Goal: Information Seeking & Learning: Find specific page/section

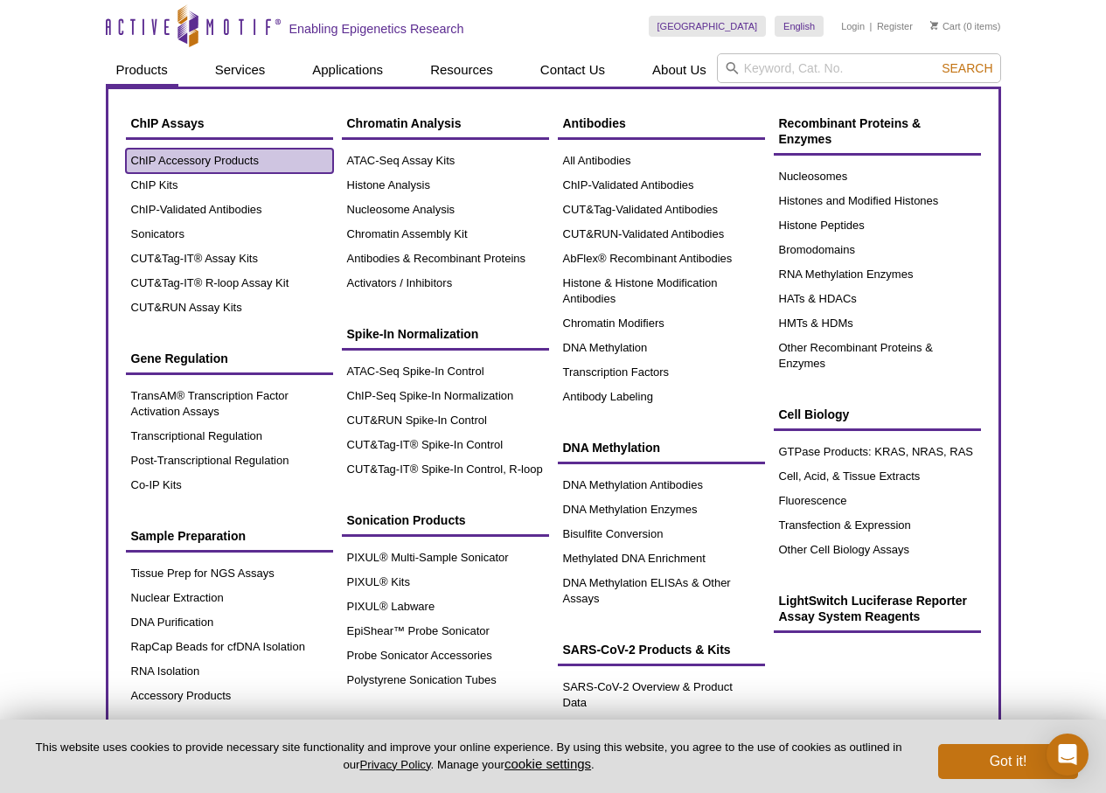
click at [200, 164] on link "ChIP Accessory Products" at bounding box center [229, 161] width 207 height 24
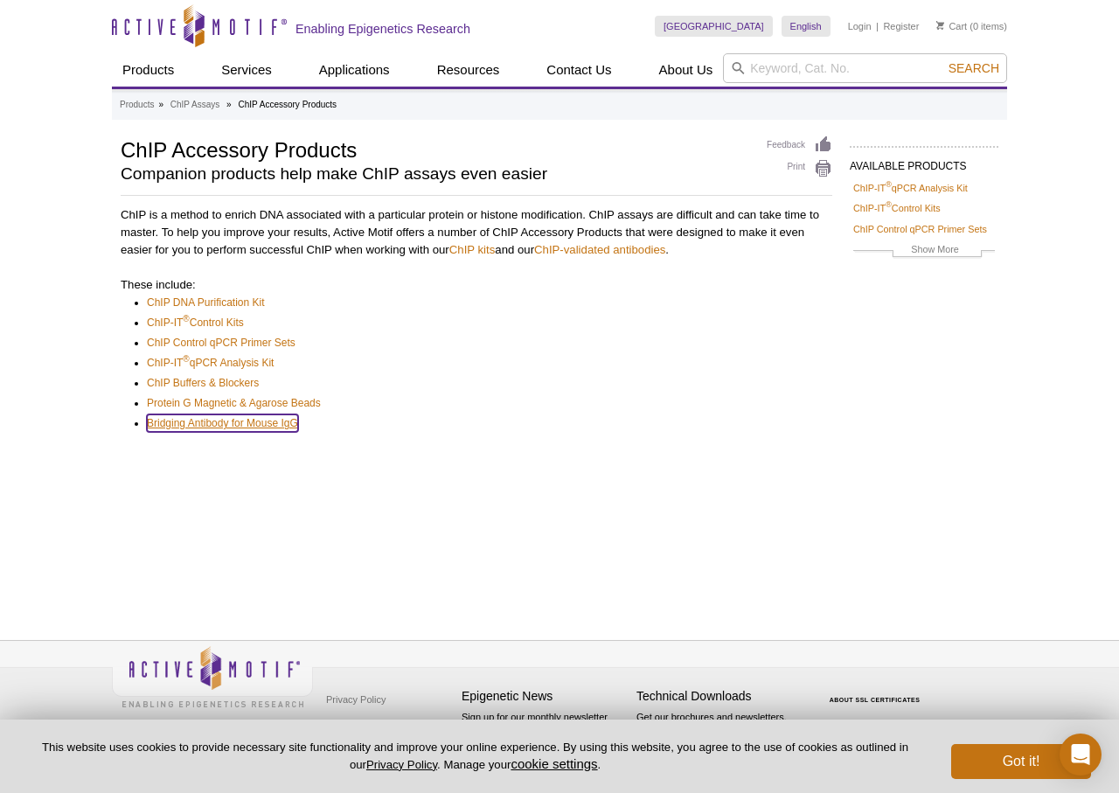
click at [251, 419] on link "Bridging Antibody for Mouse IgG" at bounding box center [222, 422] width 151 height 17
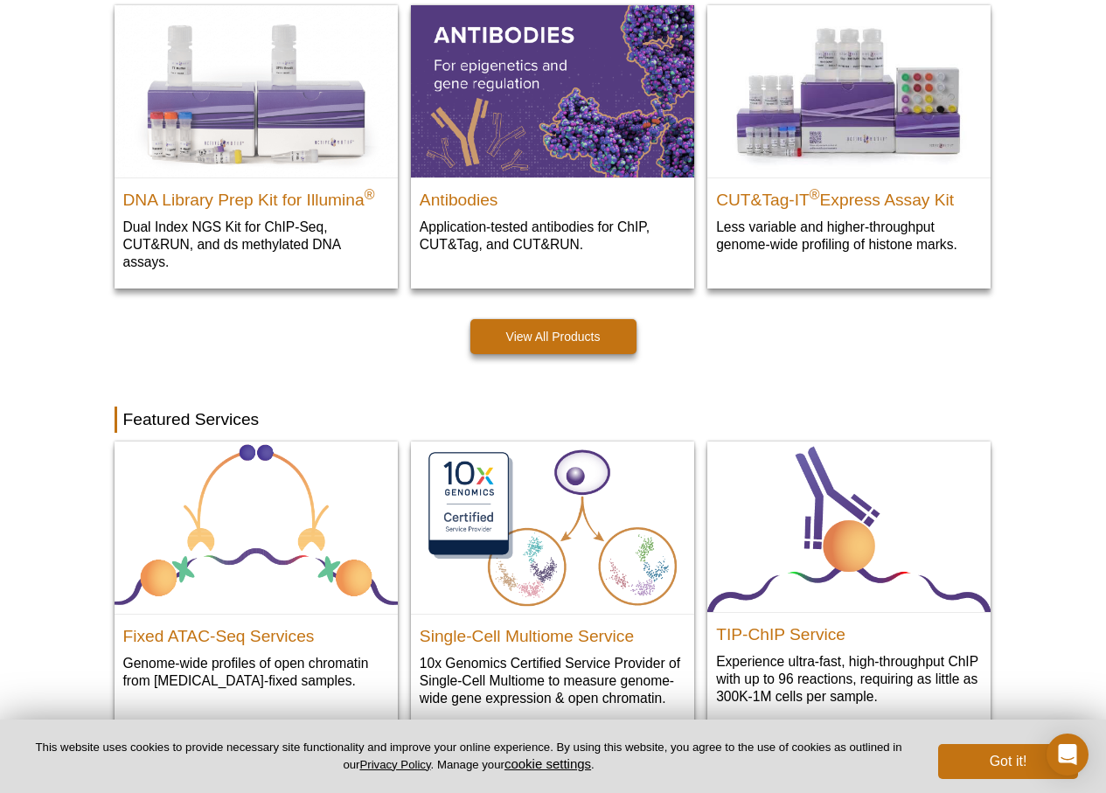
scroll to position [524, 0]
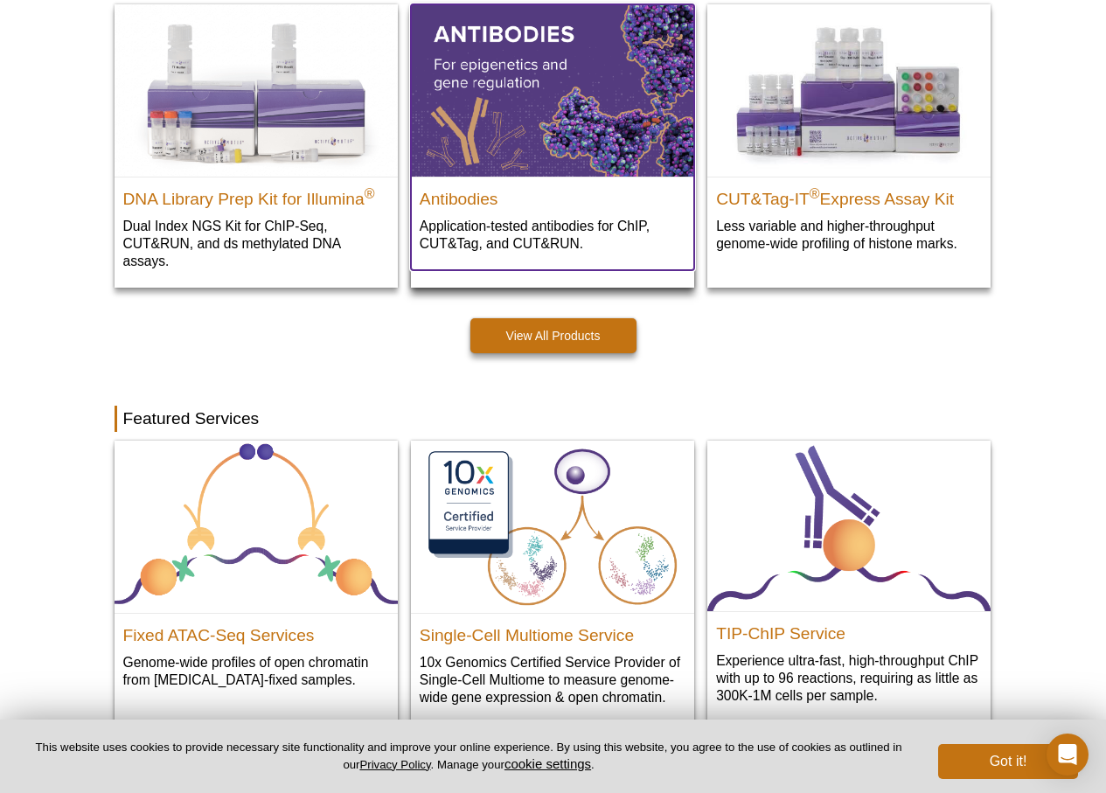
click at [487, 127] on img at bounding box center [552, 89] width 283 height 171
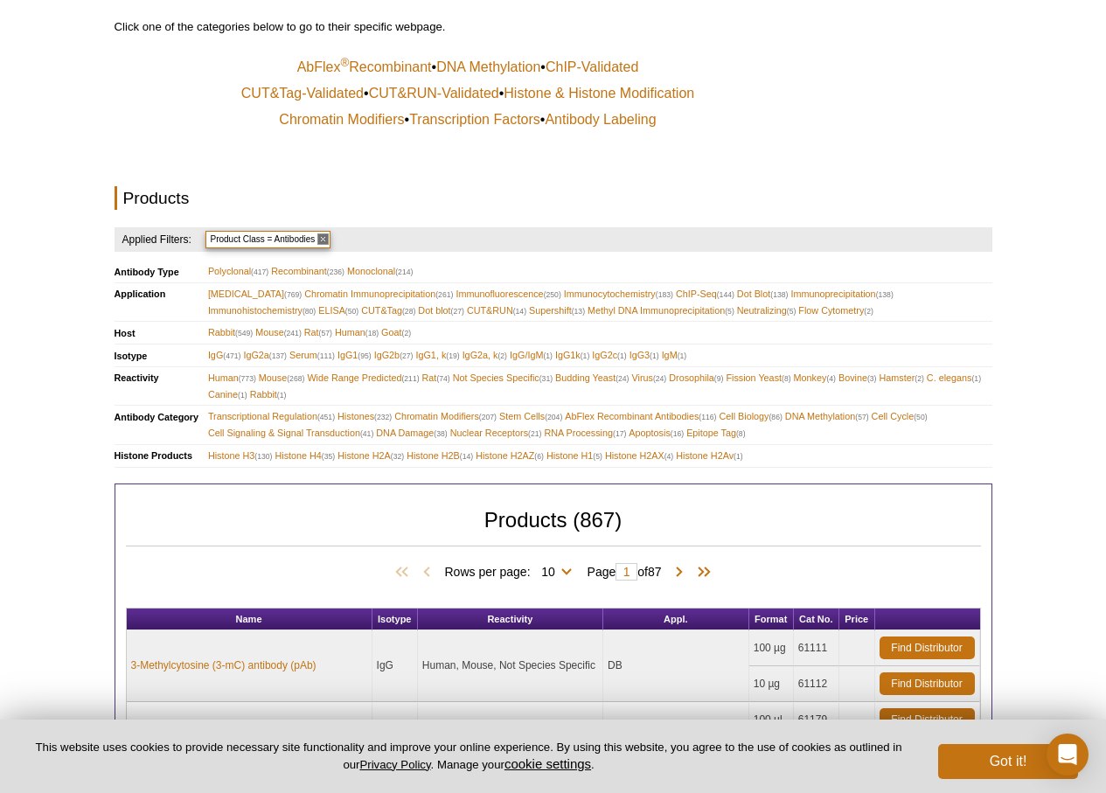
scroll to position [437, 0]
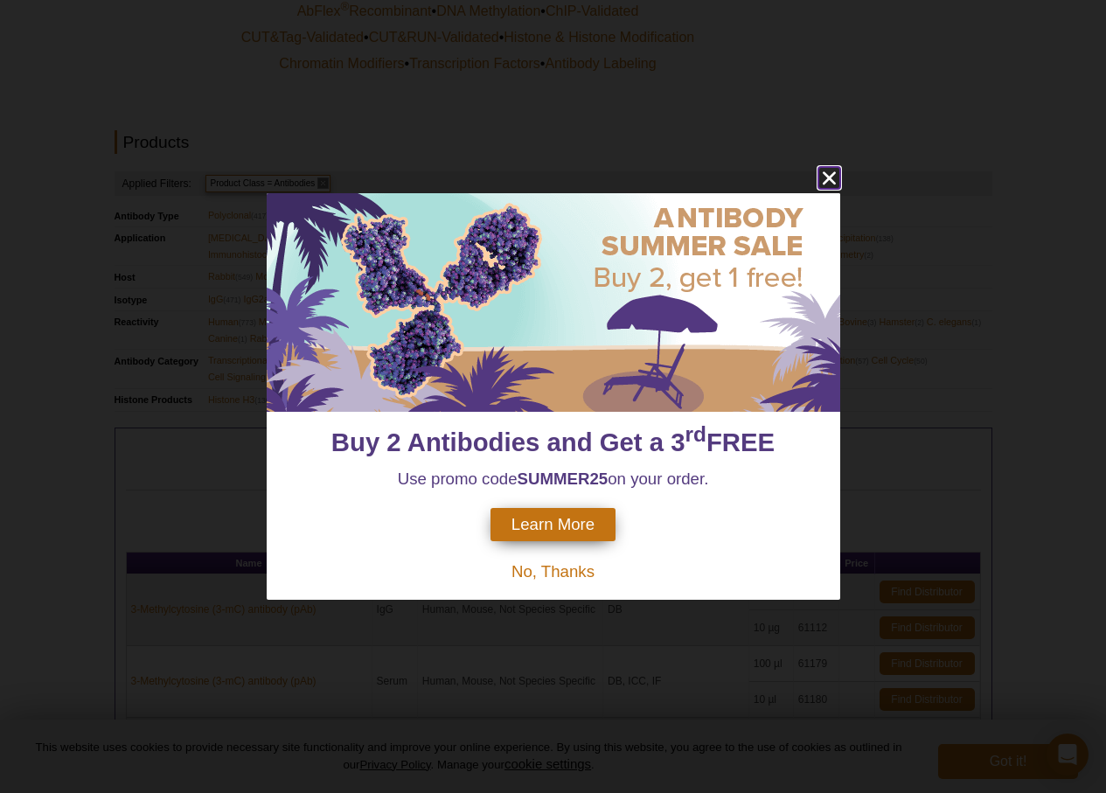
click at [832, 174] on icon "close" at bounding box center [828, 178] width 13 height 13
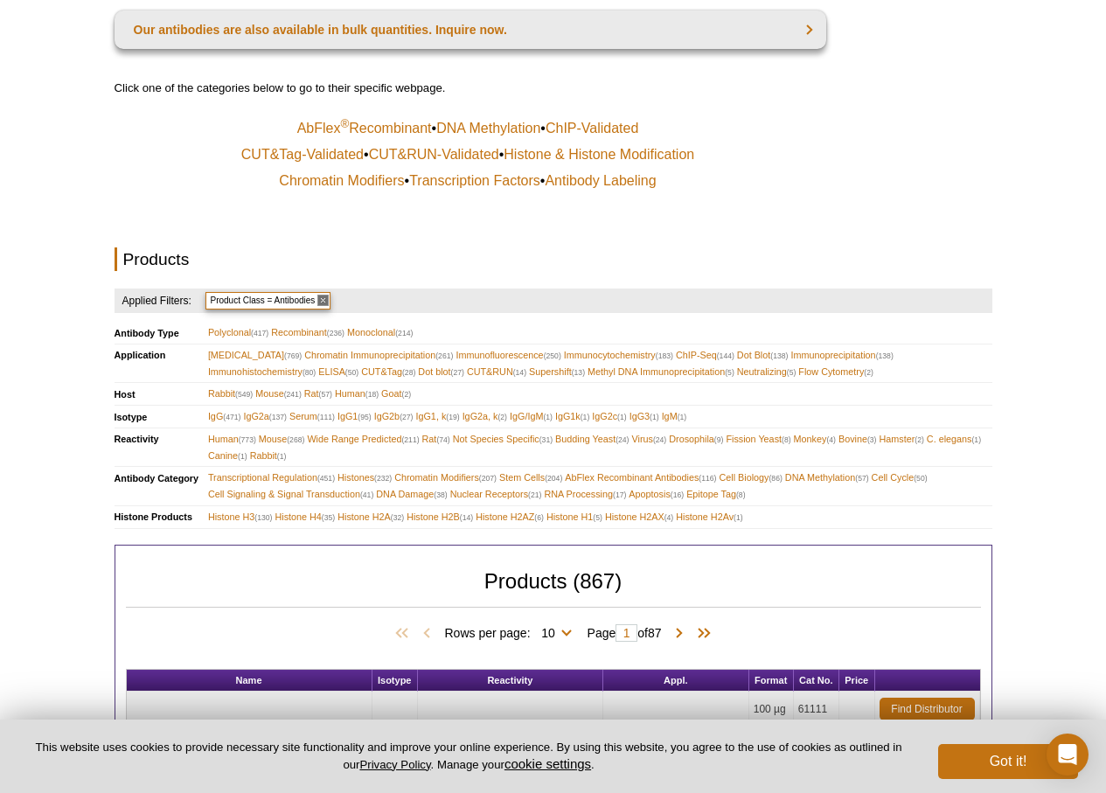
scroll to position [0, 0]
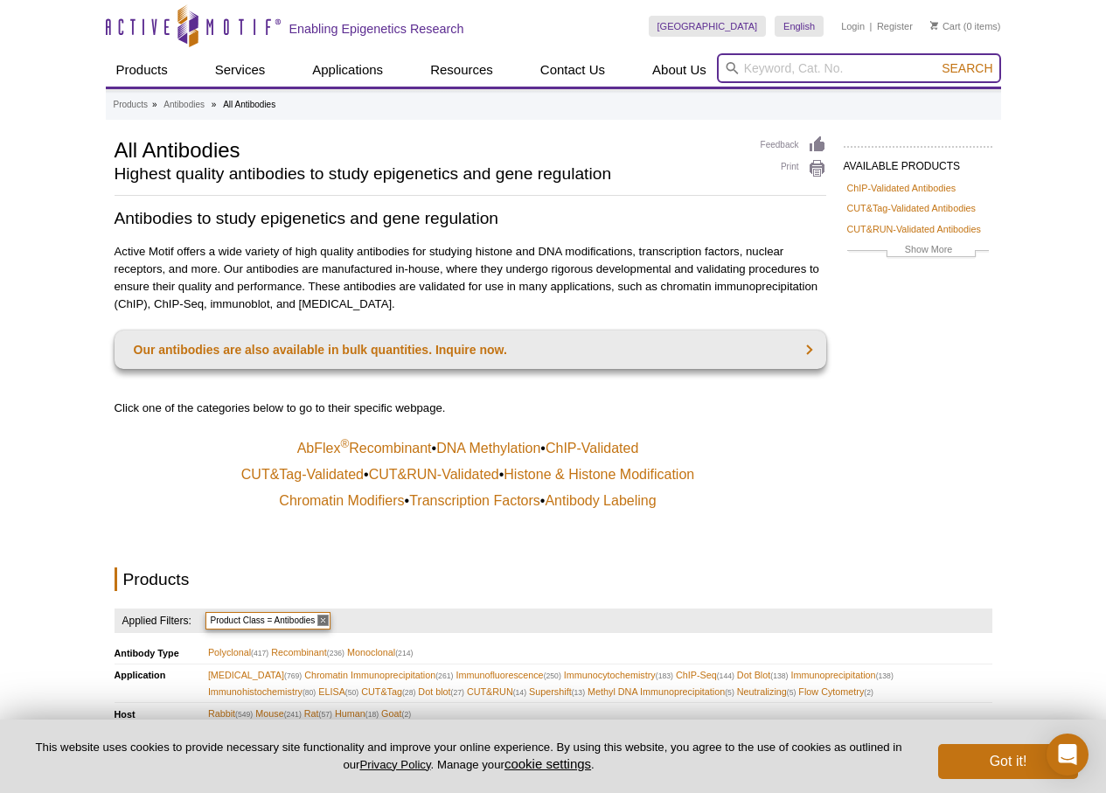
click at [787, 73] on input "search" at bounding box center [859, 68] width 284 height 30
type input "MYC Antibody"
click at [954, 65] on span "Search" at bounding box center [966, 68] width 51 height 14
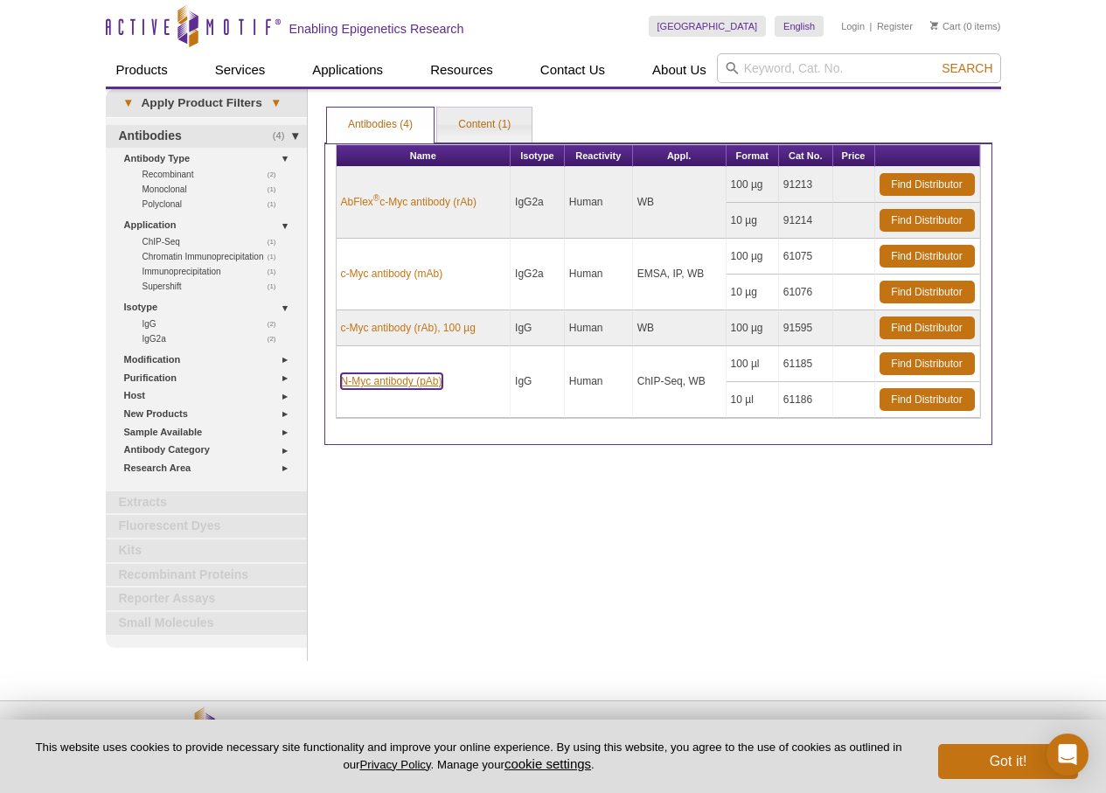
click at [388, 380] on link "N-Myc antibody (pAb)" at bounding box center [391, 381] width 101 height 16
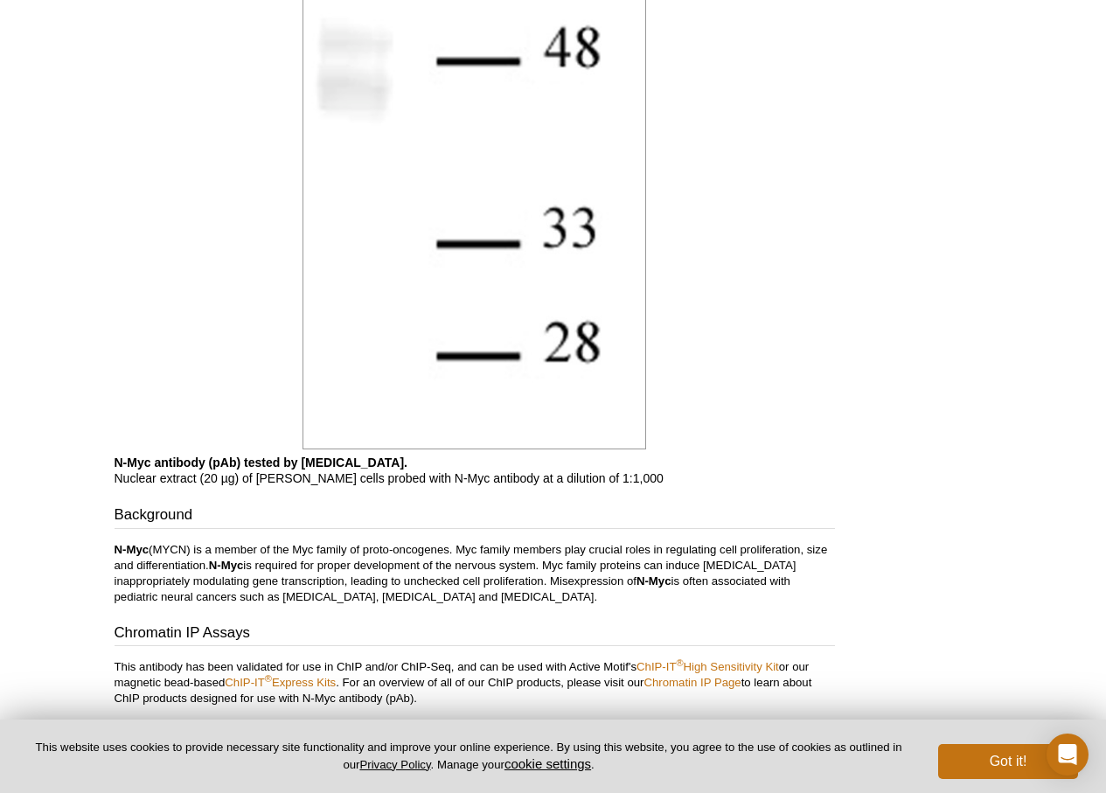
scroll to position [2360, 0]
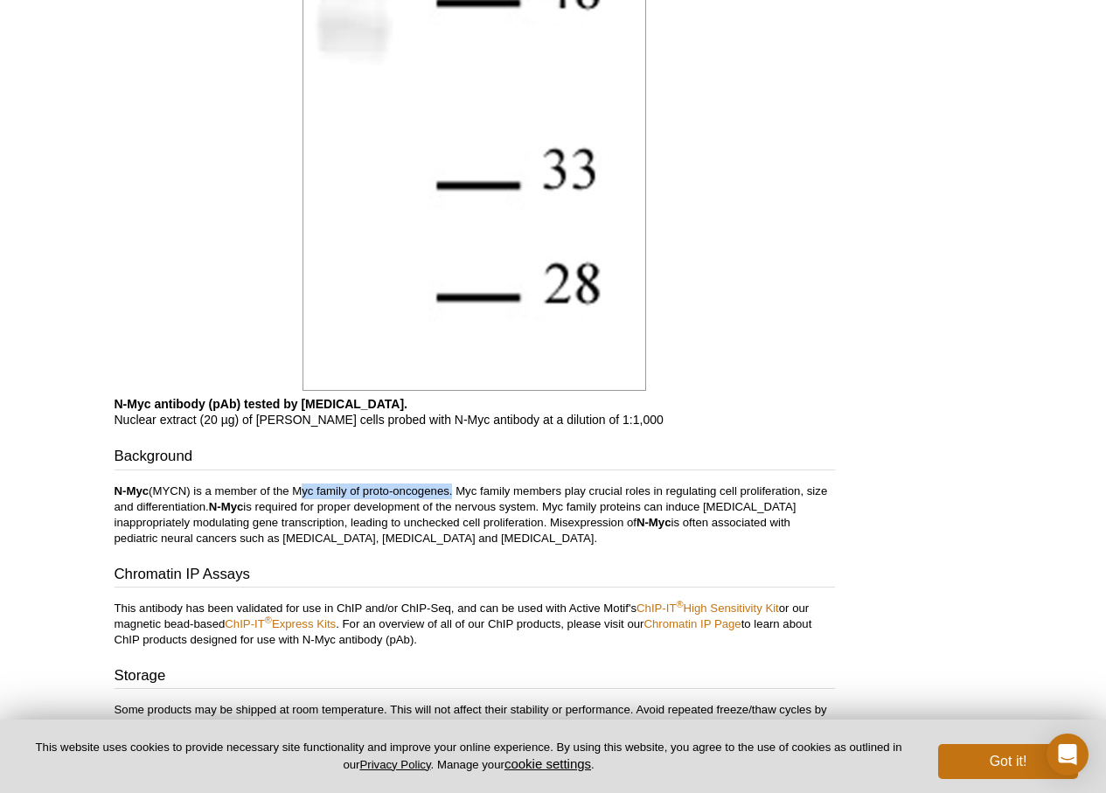
drag, startPoint x: 452, startPoint y: 477, endPoint x: 299, endPoint y: 475, distance: 153.0
click at [299, 483] on p "N-Myc (MYCN) is a member of the Myc family of proto-oncogenes. Myc family membe…" at bounding box center [474, 514] width 720 height 63
copy p "Myc family of proto-oncogenes"
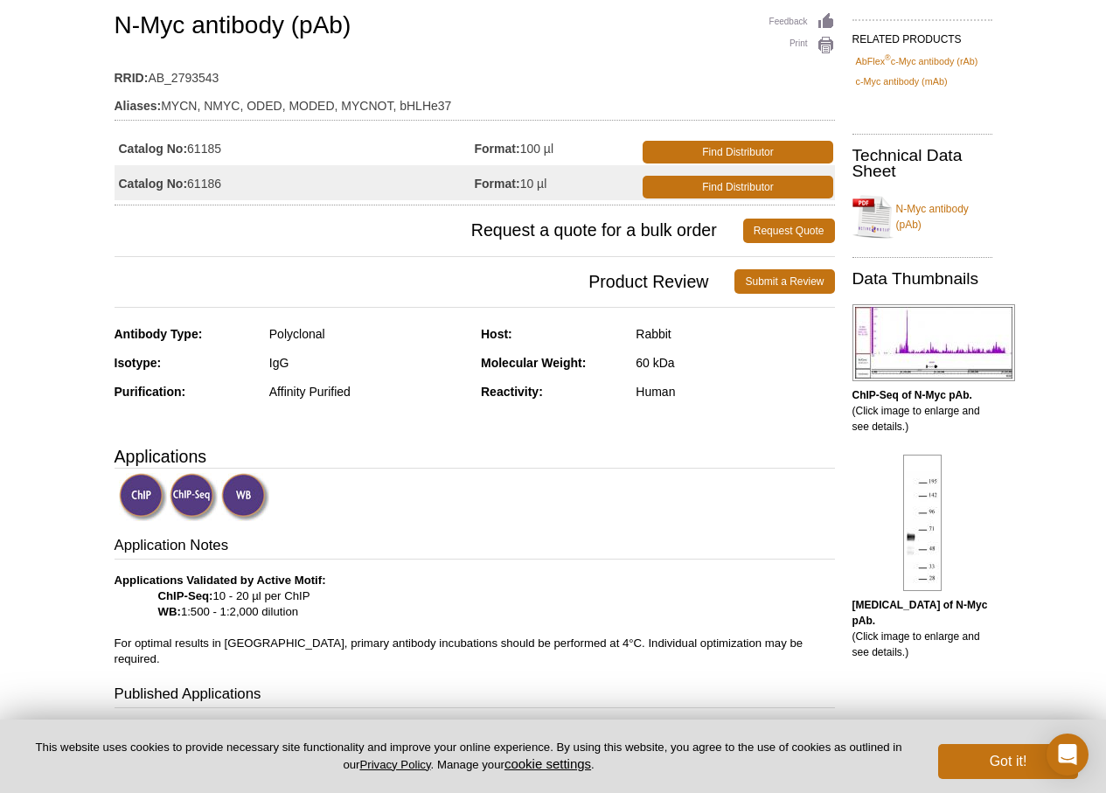
scroll to position [0, 0]
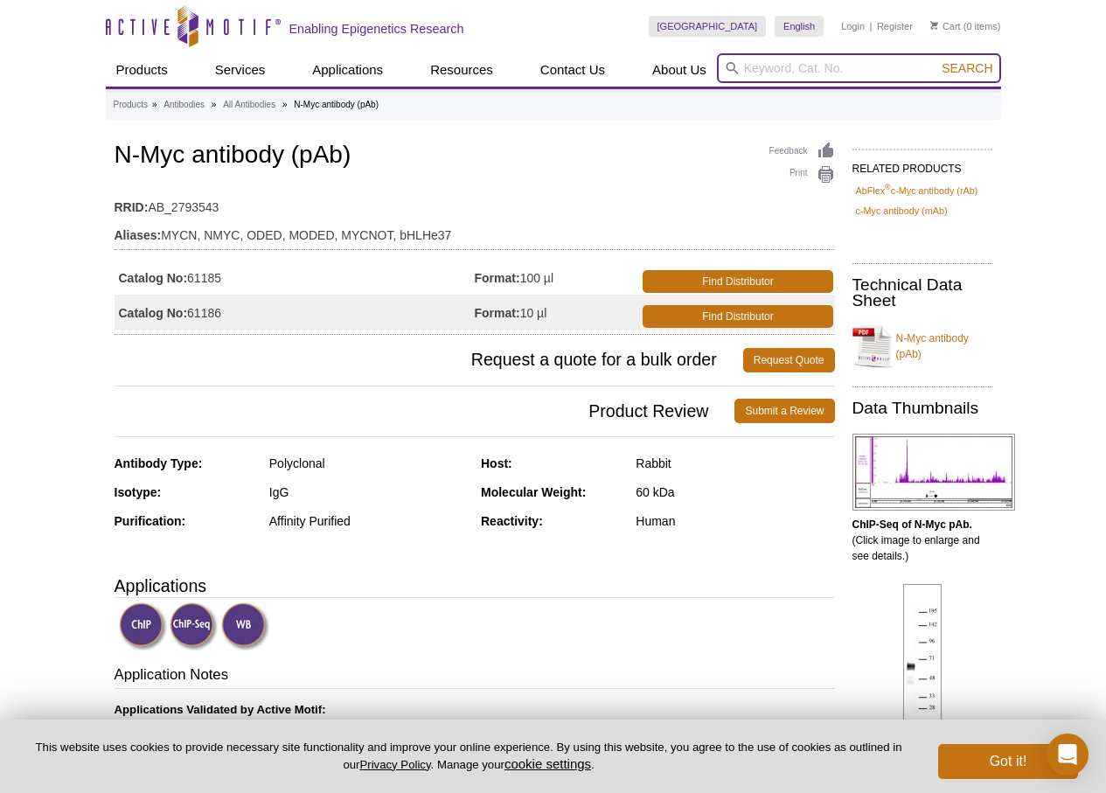
click at [767, 73] on input "search" at bounding box center [859, 68] width 284 height 30
type input "TP53 antibody"
click at [936, 60] on button "Search" at bounding box center [966, 68] width 61 height 16
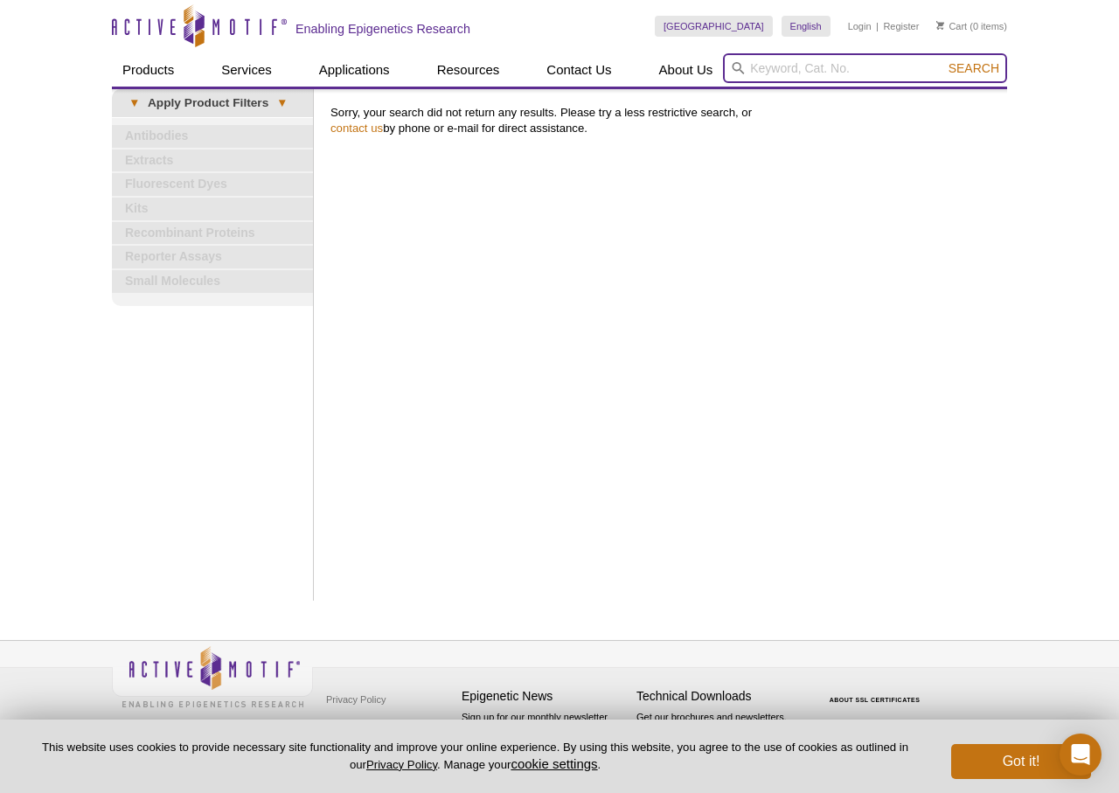
click at [776, 66] on input "search" at bounding box center [865, 68] width 284 height 30
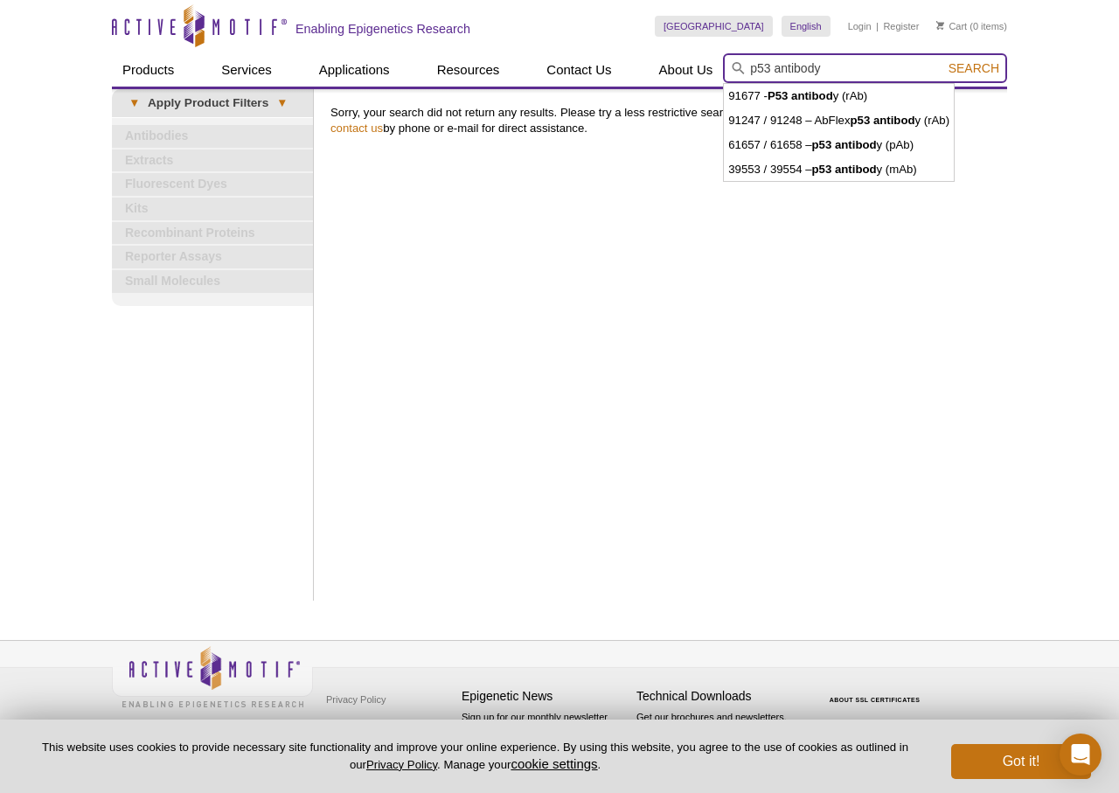
type input "p53 antibody"
click at [943, 60] on button "Search" at bounding box center [973, 68] width 61 height 16
click at [968, 67] on span "Search" at bounding box center [973, 68] width 51 height 14
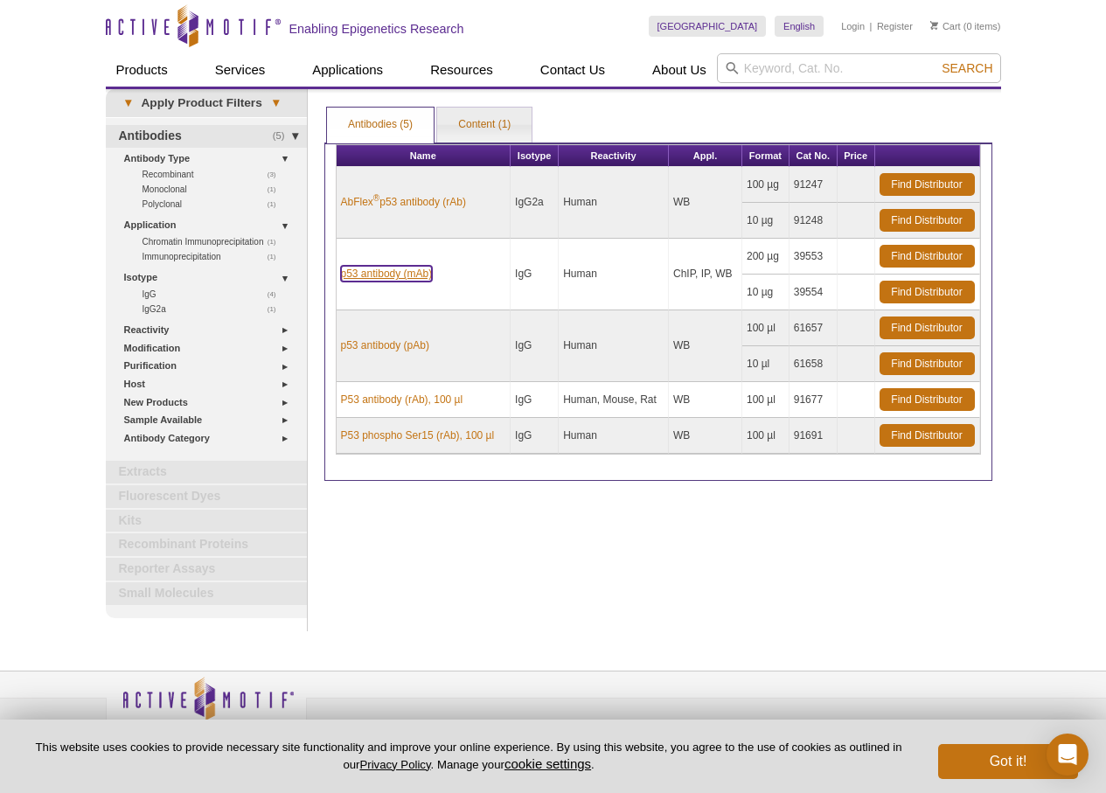
click at [397, 274] on link "p53 antibody (mAb)" at bounding box center [387, 274] width 92 height 16
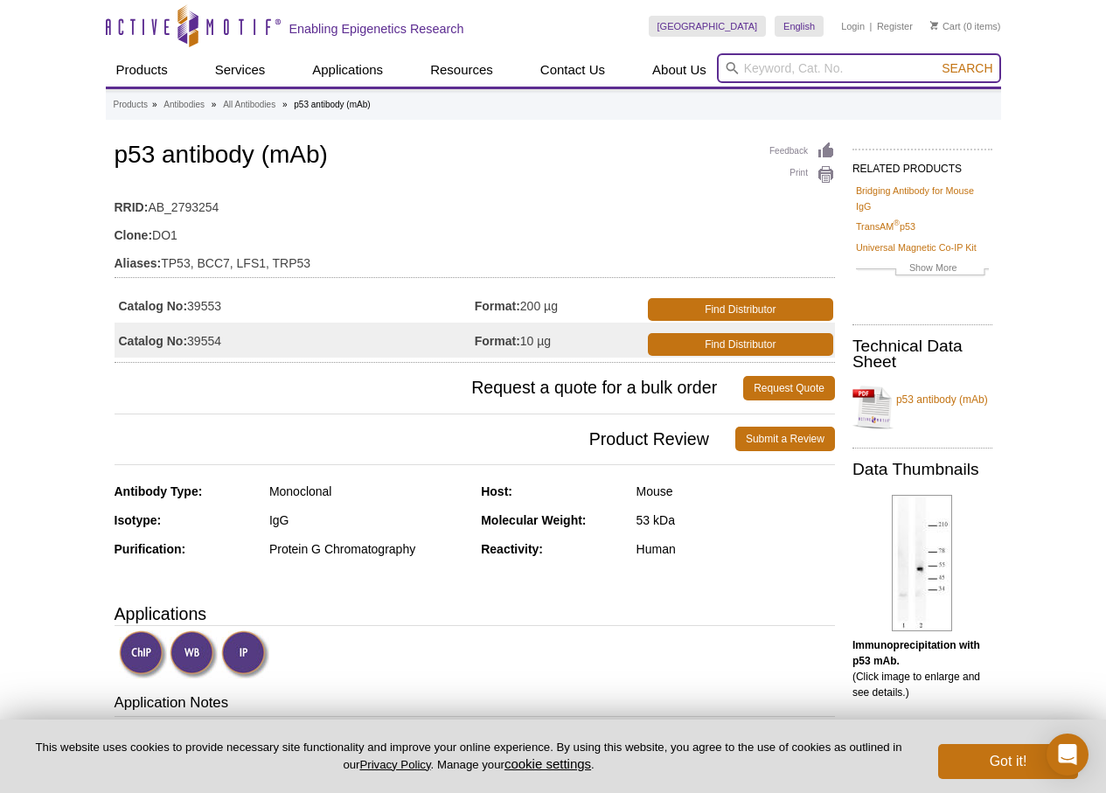
click at [761, 70] on input "search" at bounding box center [859, 68] width 284 height 30
click at [763, 70] on input "IGFR" at bounding box center [859, 68] width 284 height 30
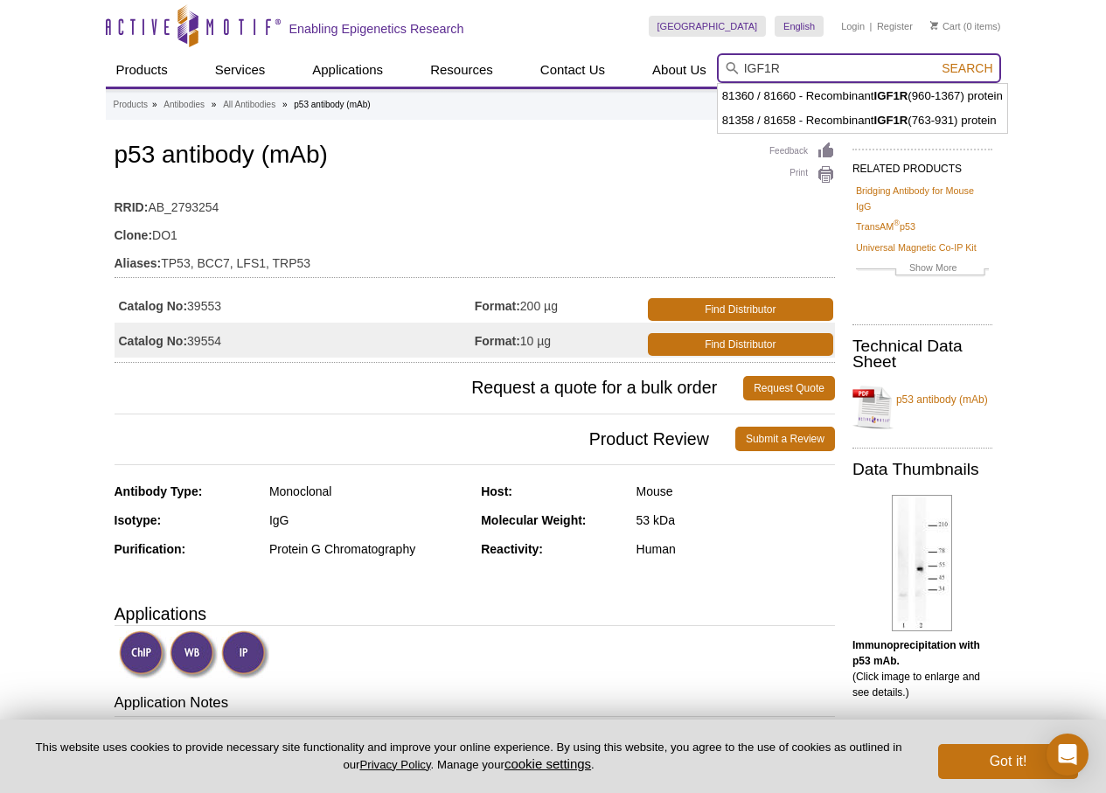
click at [852, 68] on input "IGF1R" at bounding box center [859, 68] width 284 height 30
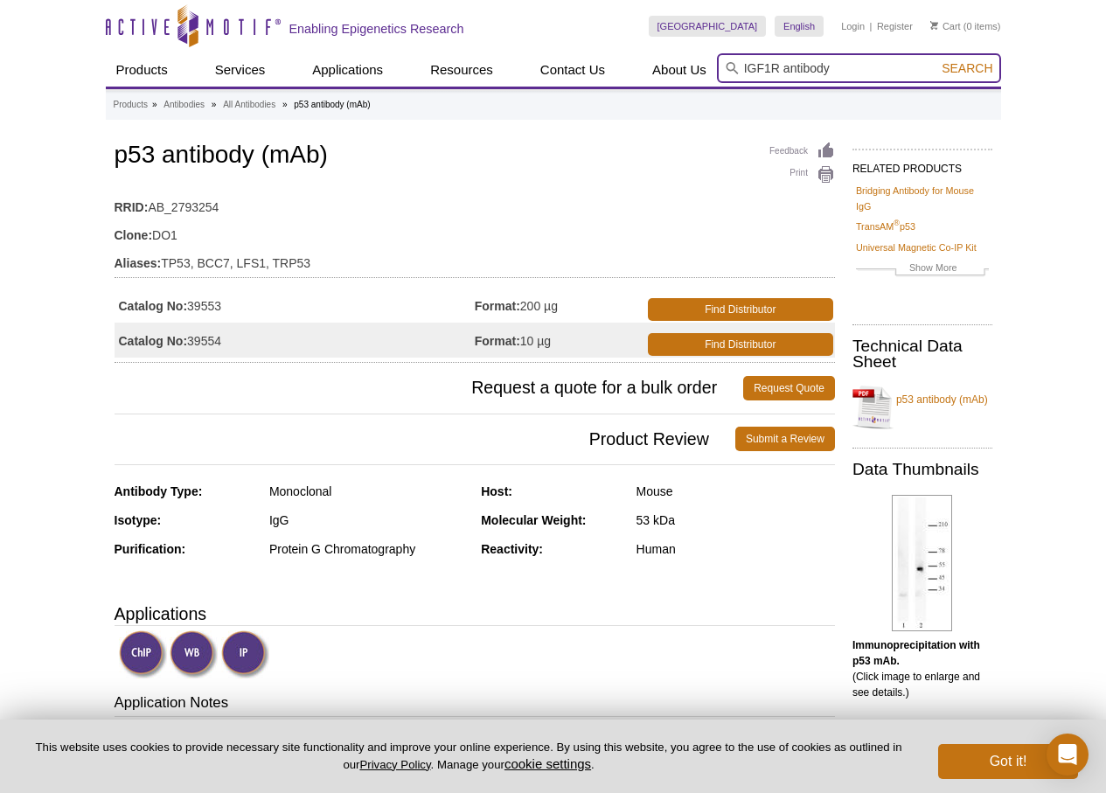
type input "IGF1R antibody"
click at [959, 70] on span "Search" at bounding box center [966, 68] width 51 height 14
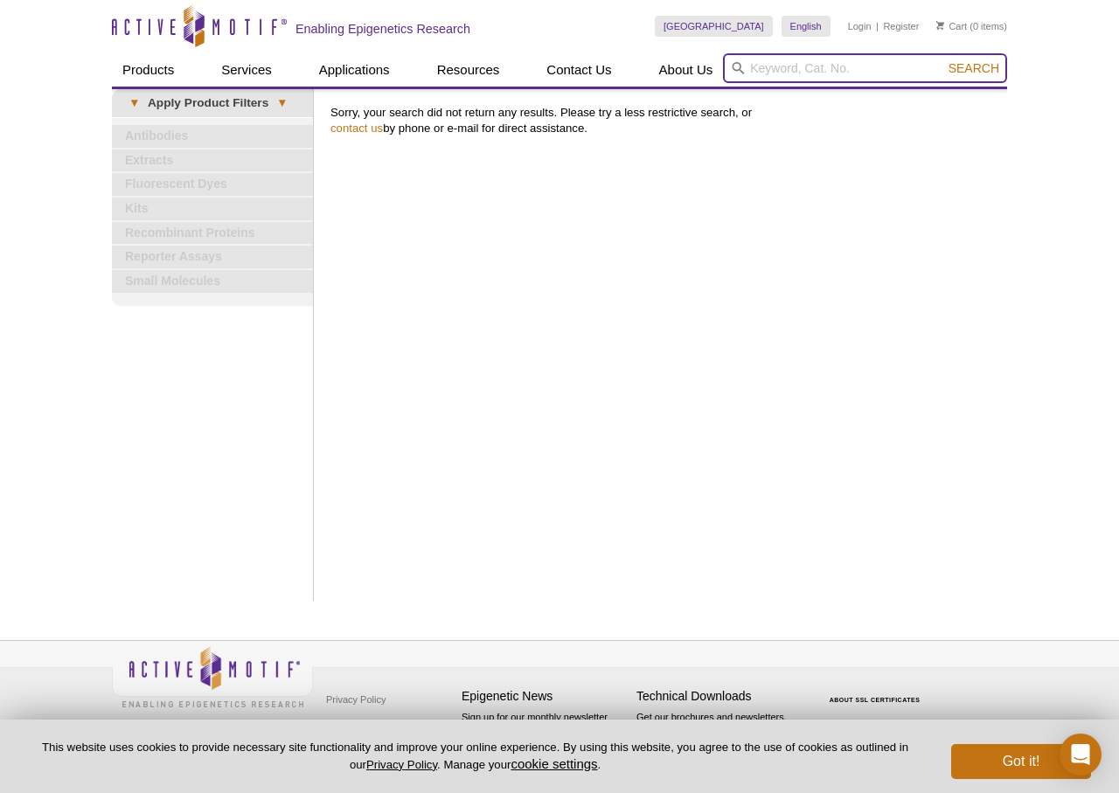
click at [861, 68] on input "search" at bounding box center [865, 68] width 284 height 30
type input "IGFR antibody"
click at [943, 60] on button "Search" at bounding box center [973, 68] width 61 height 16
click at [822, 70] on input "search" at bounding box center [865, 68] width 284 height 30
type input "IGF1R antibody"
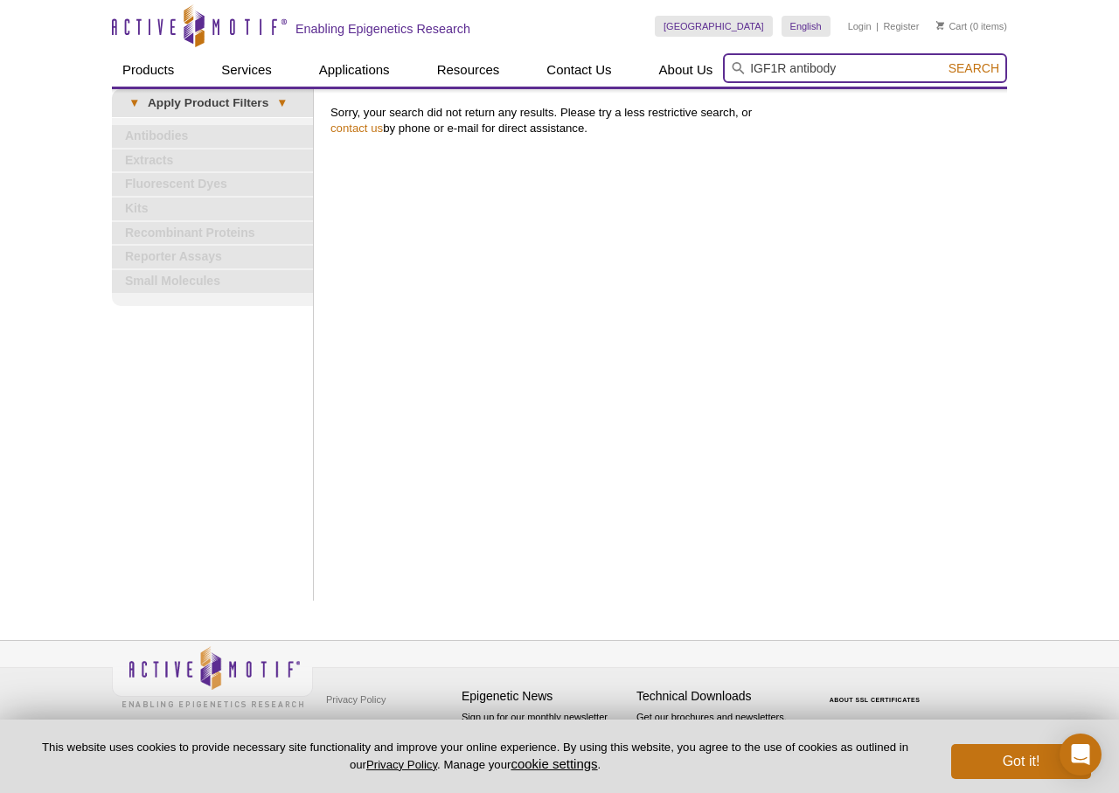
click at [943, 60] on button "Search" at bounding box center [973, 68] width 61 height 16
click at [849, 73] on input "search" at bounding box center [865, 68] width 284 height 30
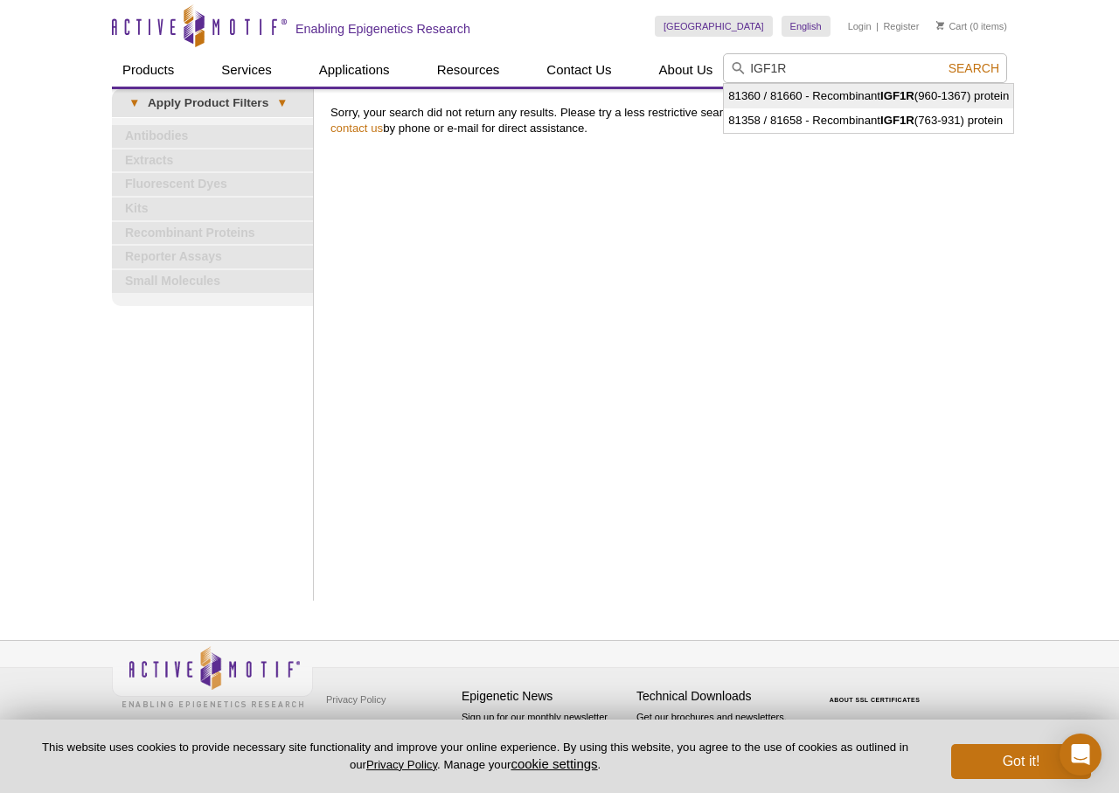
click at [879, 93] on li "81360 / 81660 - Recombinant IGF1R (960-1367) protein" at bounding box center [868, 96] width 289 height 24
type input "81360 / 81660 - Recombinant IGF1R (960-1367) protein"
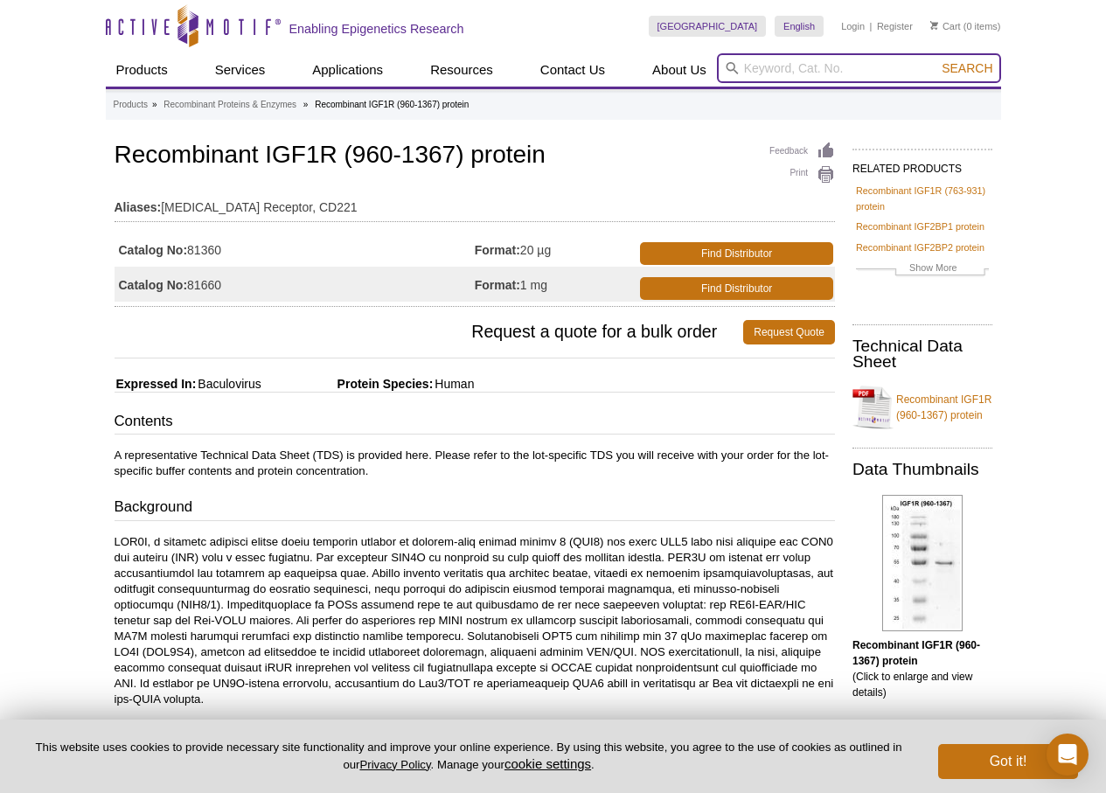
click at [784, 68] on input "search" at bounding box center [859, 68] width 284 height 30
type input "IGFR antibody"
click at [936, 60] on button "Search" at bounding box center [966, 68] width 61 height 16
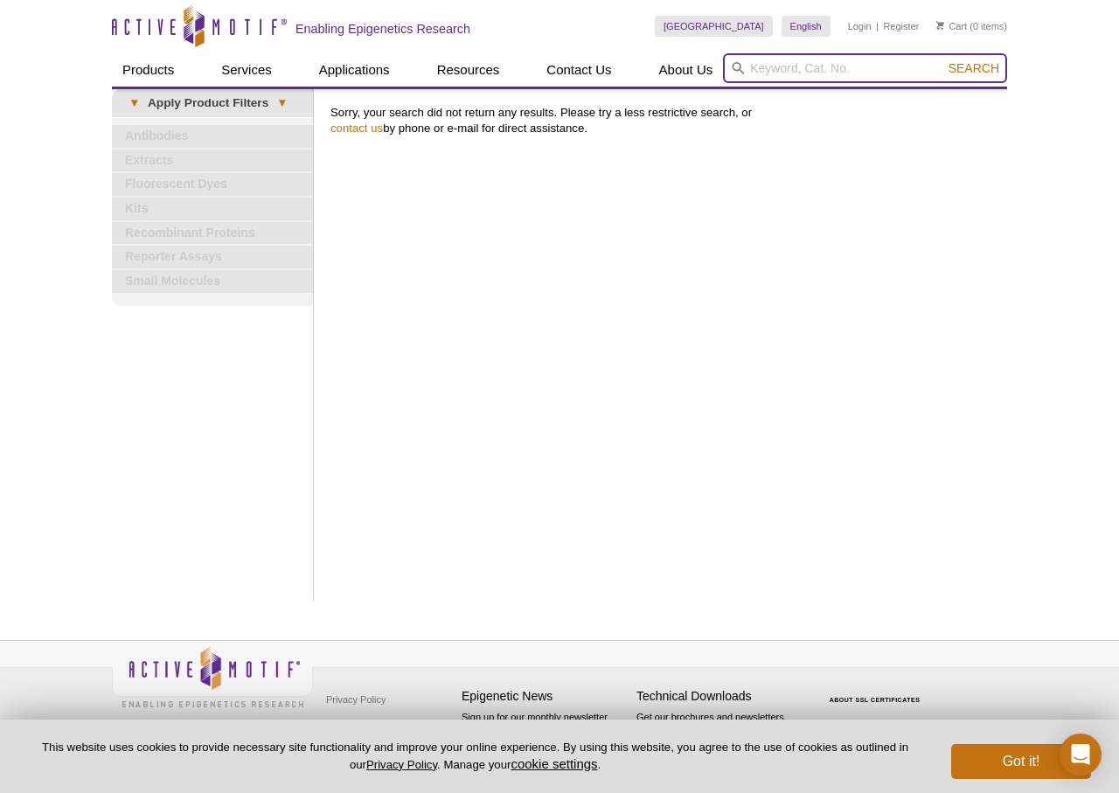
click at [770, 73] on input "search" at bounding box center [865, 68] width 284 height 30
type input "TGM2 antibody"
click at [943, 60] on button "Search" at bounding box center [973, 68] width 61 height 16
click at [808, 71] on input "search" at bounding box center [865, 68] width 284 height 30
type input "tg2 antibody"
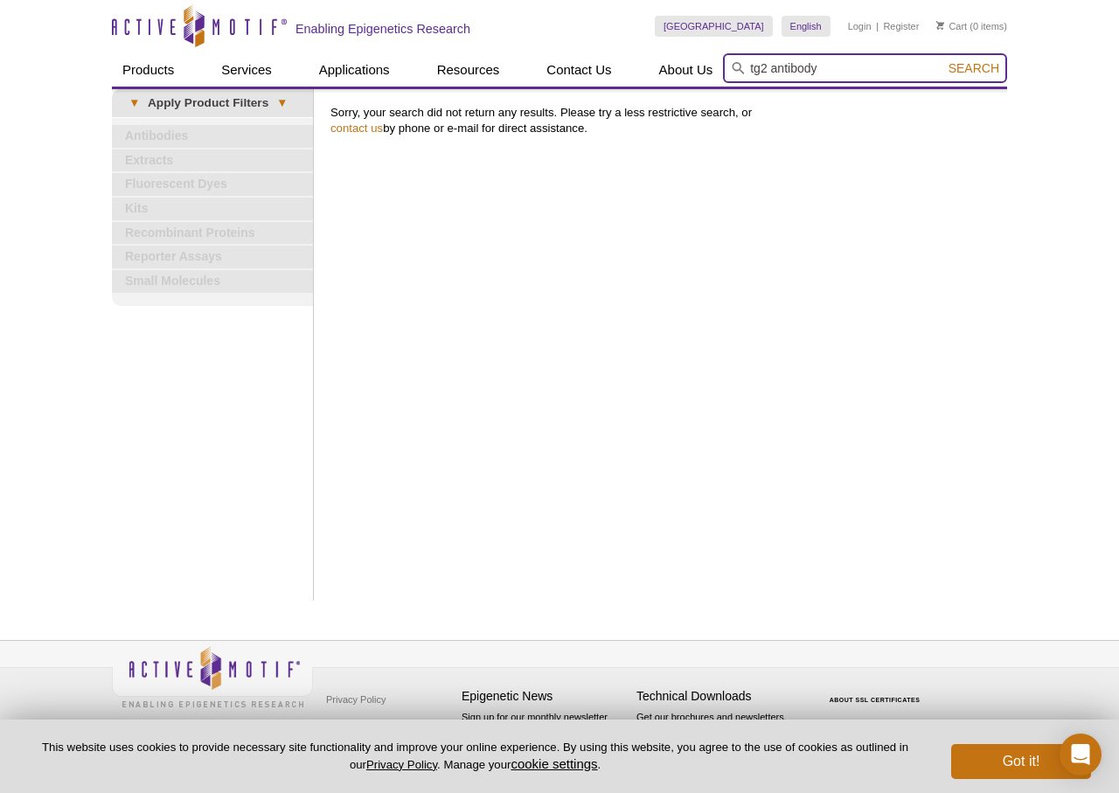
click at [943, 60] on button "Search" at bounding box center [973, 68] width 61 height 16
click at [836, 74] on input "search" at bounding box center [865, 68] width 284 height 30
click at [762, 70] on input "search" at bounding box center [865, 68] width 284 height 30
type input "IGF antibody"
click at [943, 60] on button "Search" at bounding box center [973, 68] width 61 height 16
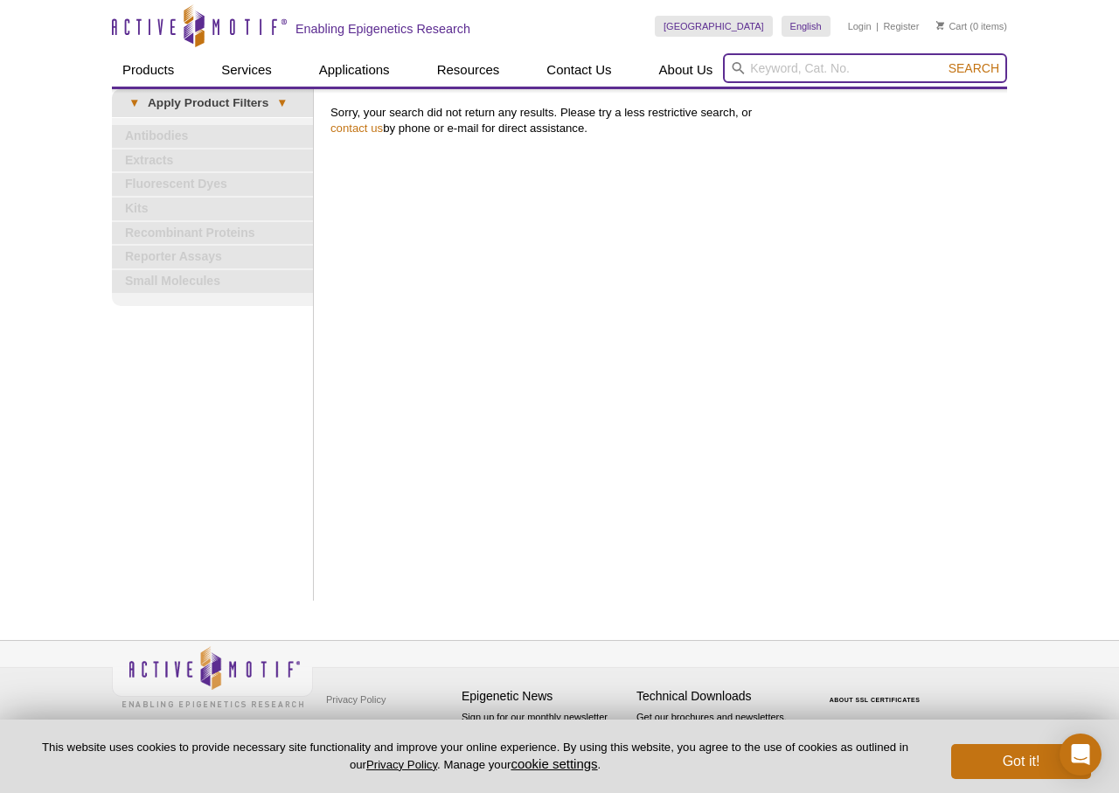
click at [784, 75] on input "search" at bounding box center [865, 68] width 284 height 30
type input "clock antibody"
click at [943, 60] on button "Search" at bounding box center [973, 68] width 61 height 16
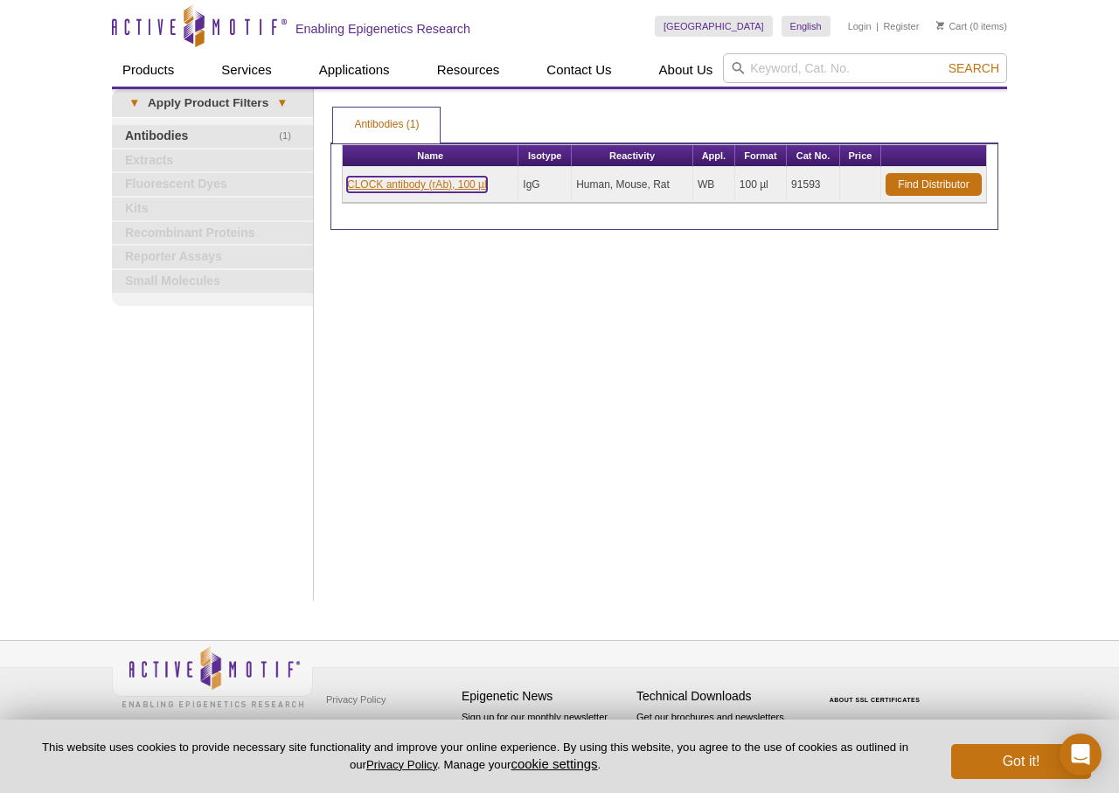
click at [403, 184] on link "CLOCK antibody (rAb), 100 µl" at bounding box center [417, 185] width 140 height 16
